Goal: Share content: Share content

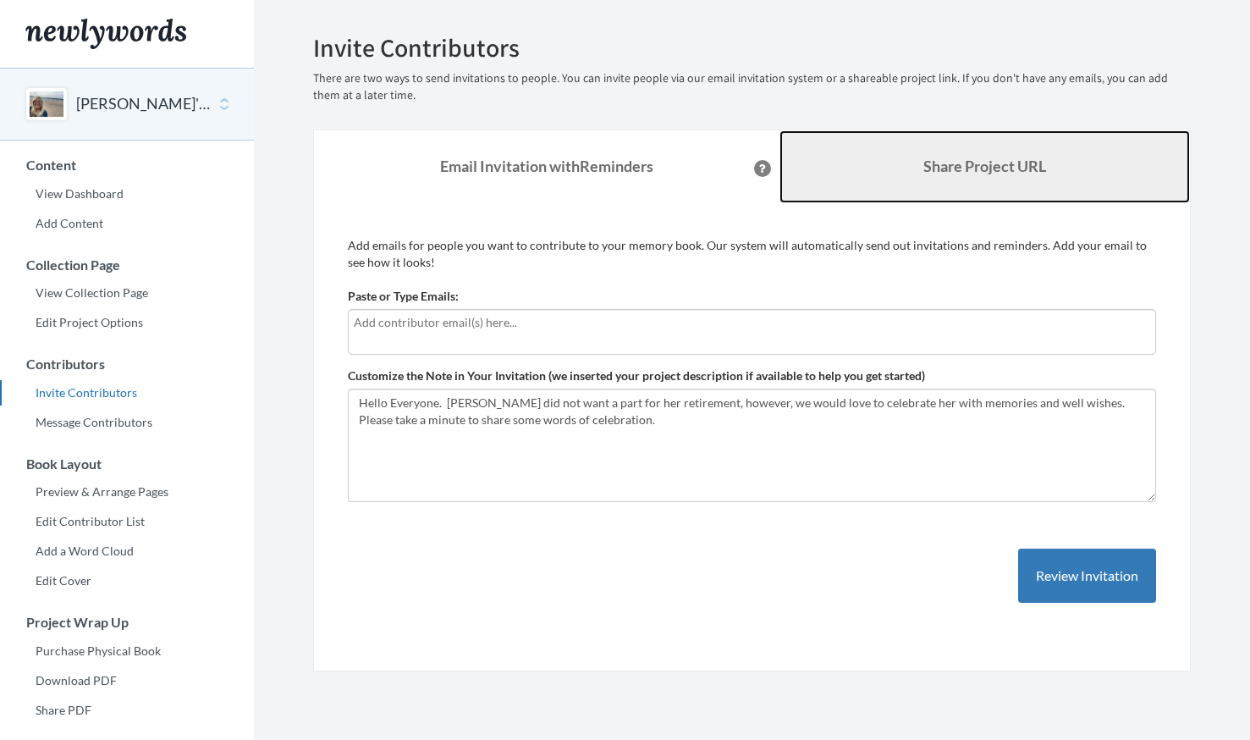
click at [1001, 169] on b "Share Project URL" at bounding box center [985, 166] width 123 height 19
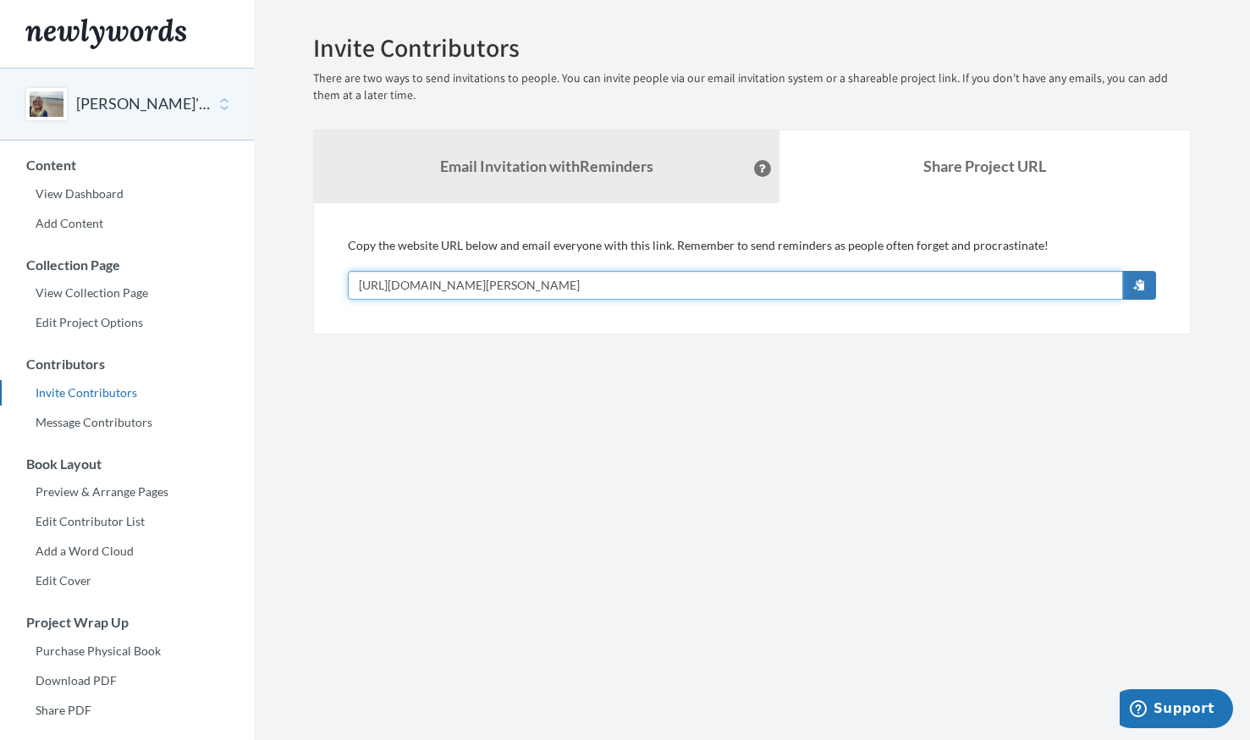
click at [698, 279] on input "[URL][DOMAIN_NAME][PERSON_NAME]" at bounding box center [735, 285] width 775 height 29
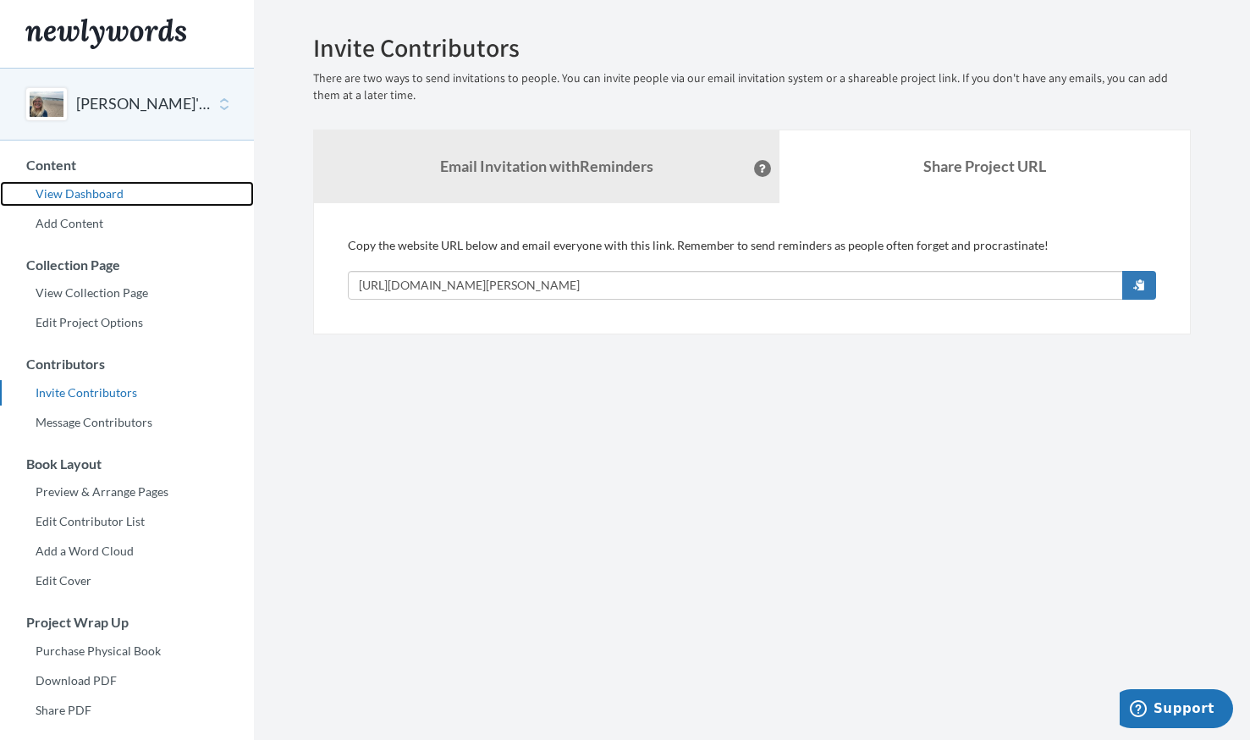
click at [92, 190] on link "View Dashboard" at bounding box center [127, 193] width 254 height 25
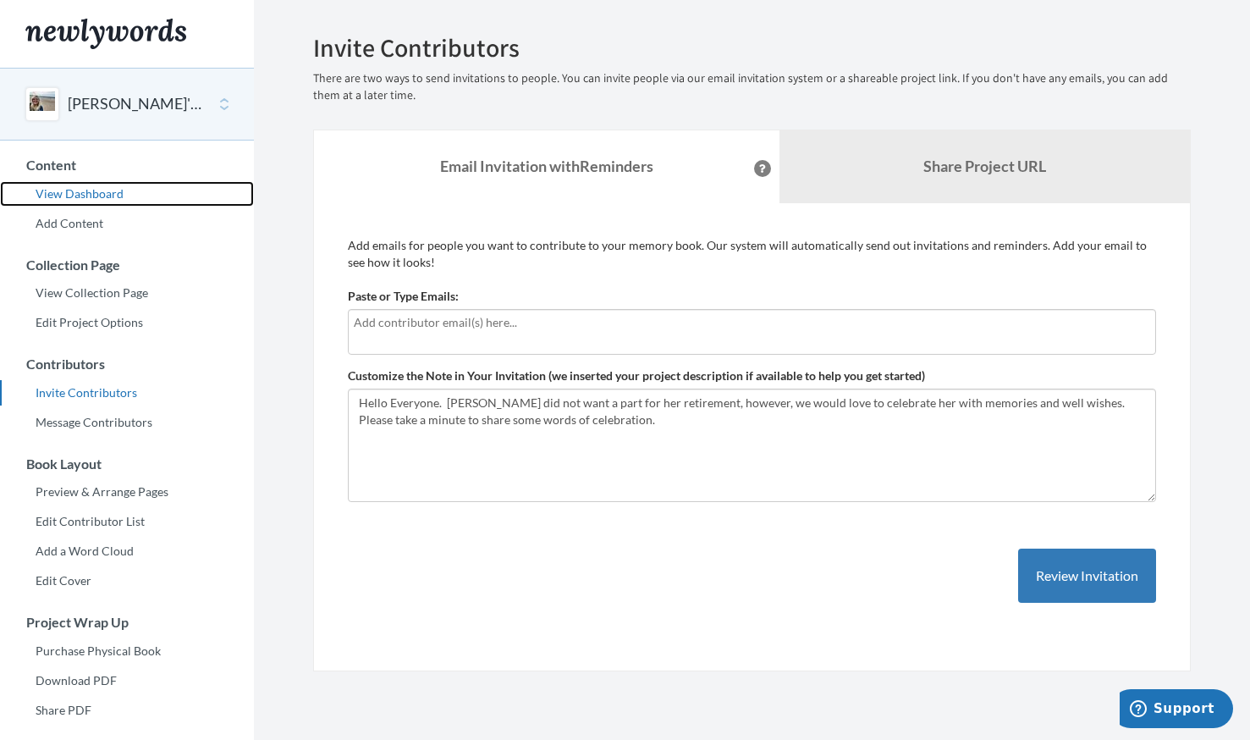
click at [99, 190] on link "View Dashboard" at bounding box center [127, 193] width 254 height 25
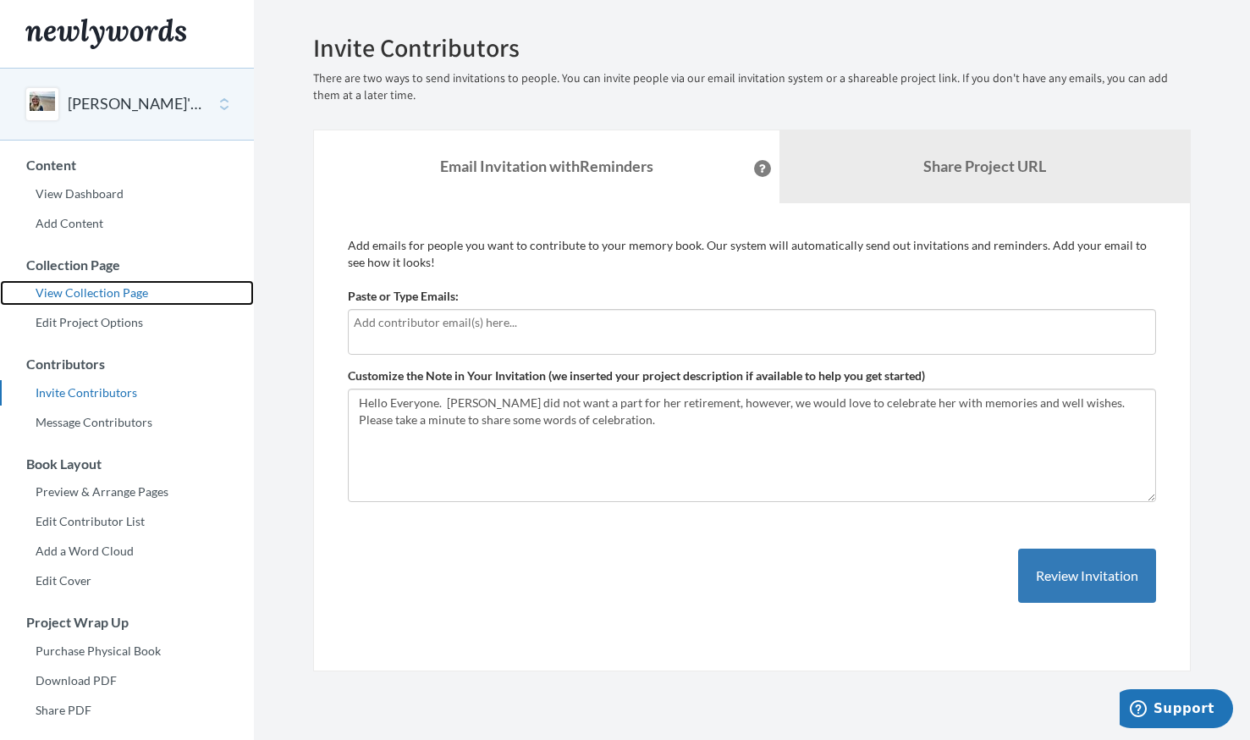
click at [121, 290] on link "View Collection Page" at bounding box center [127, 292] width 254 height 25
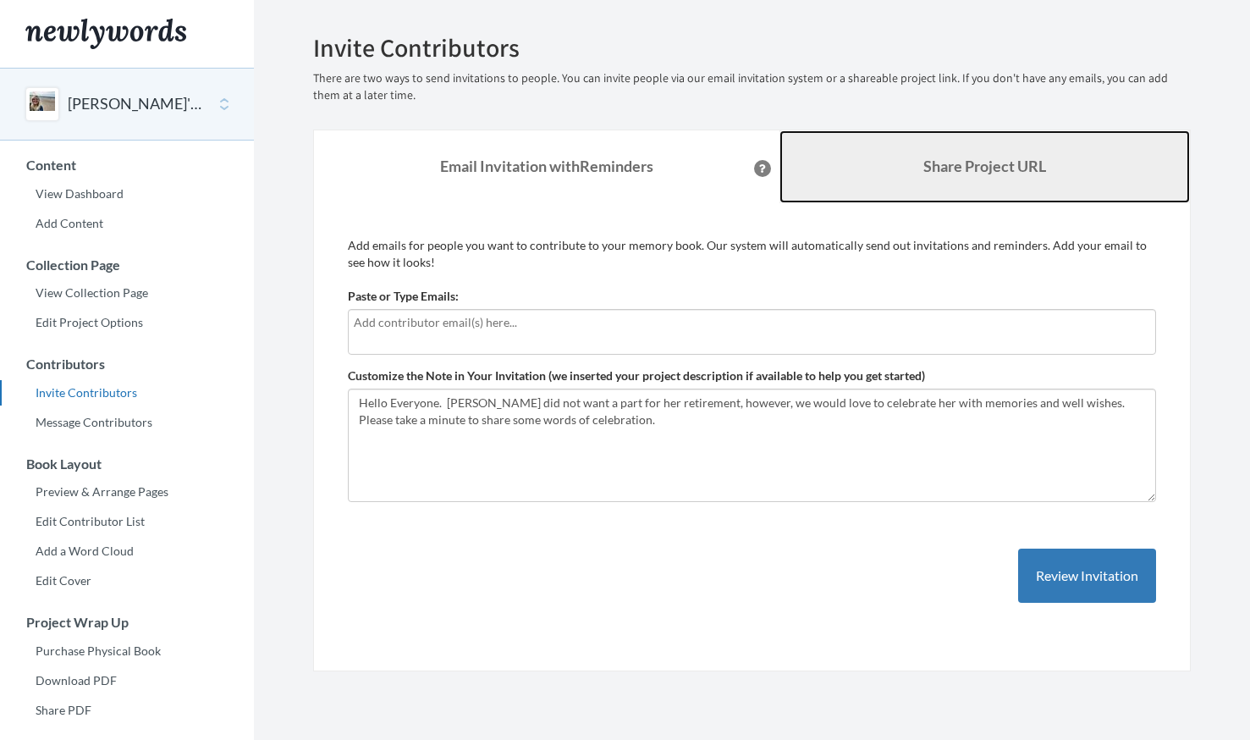
click at [909, 163] on link "Share Project URL" at bounding box center [985, 166] width 411 height 73
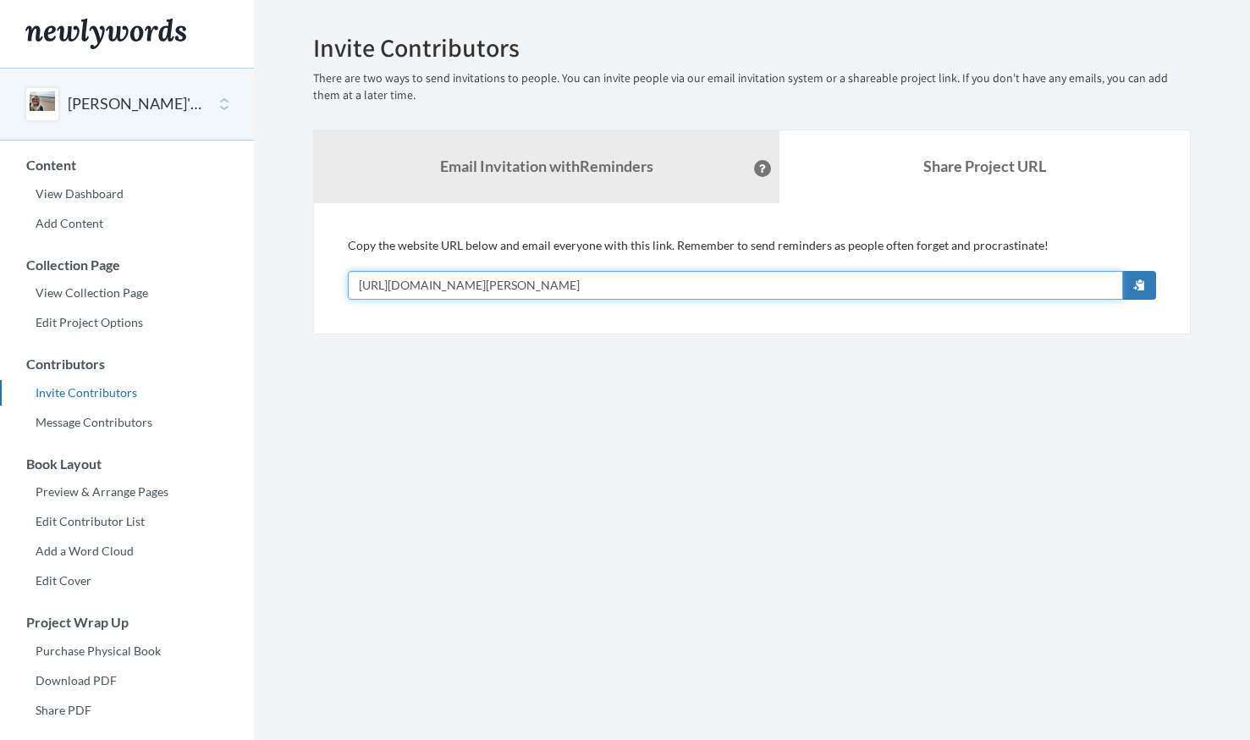
click at [699, 278] on input "[URL][DOMAIN_NAME][PERSON_NAME]" at bounding box center [735, 285] width 775 height 29
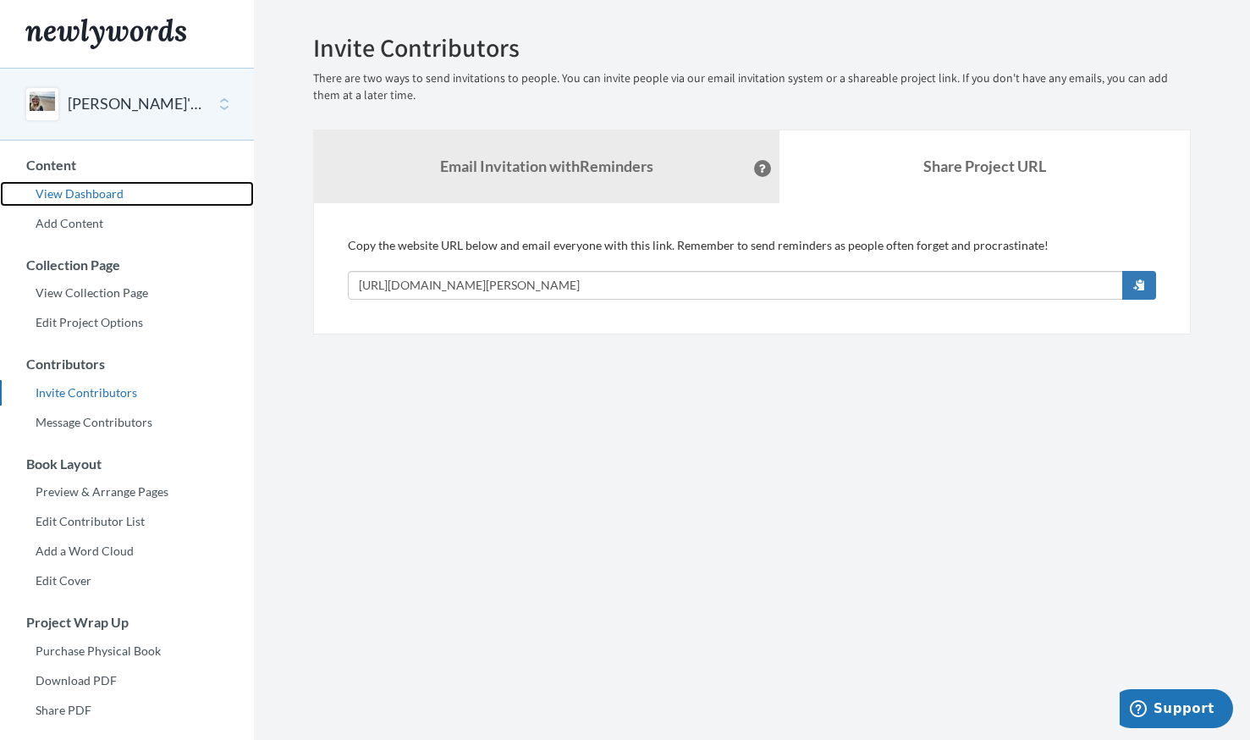
drag, startPoint x: 86, startPoint y: 193, endPoint x: 102, endPoint y: 193, distance: 16.1
click at [86, 193] on link "View Dashboard" at bounding box center [127, 193] width 254 height 25
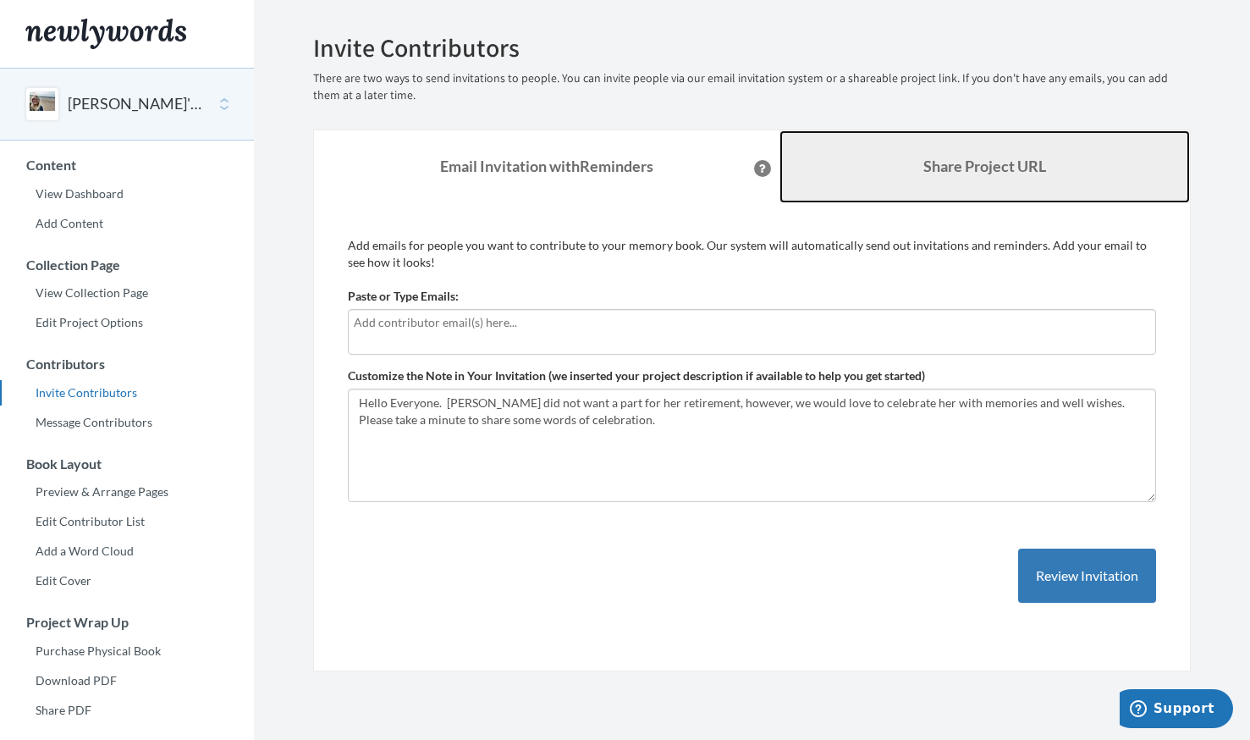
click at [942, 159] on b "Share Project URL" at bounding box center [985, 166] width 123 height 19
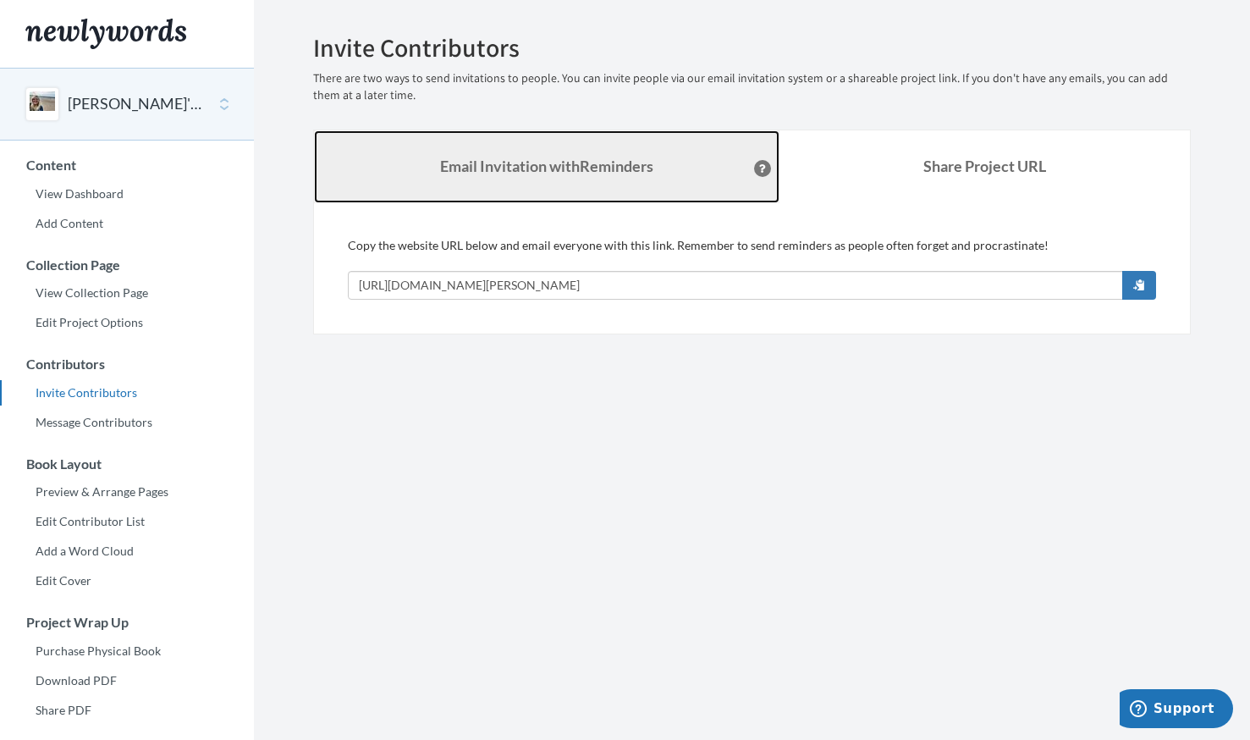
click at [513, 163] on strong "Email Invitation with Reminders" at bounding box center [546, 166] width 213 height 19
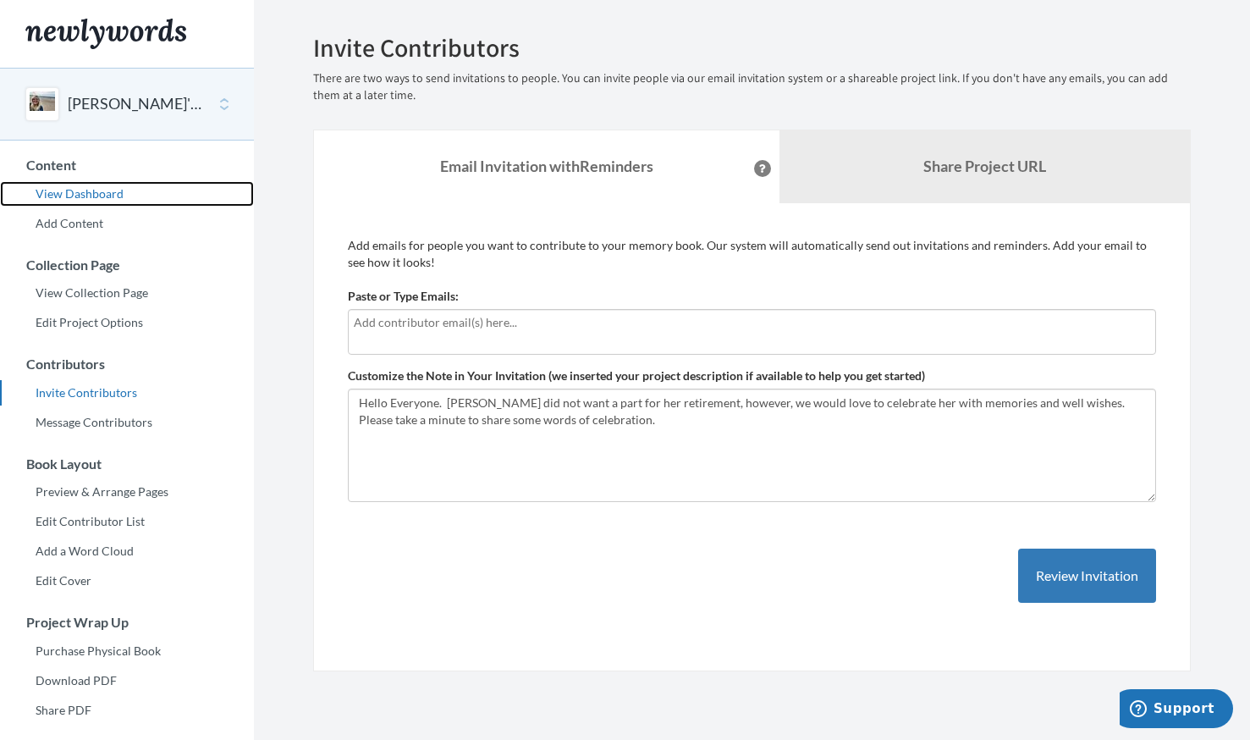
click at [77, 196] on link "View Dashboard" at bounding box center [127, 193] width 254 height 25
